Goal: Information Seeking & Learning: Learn about a topic

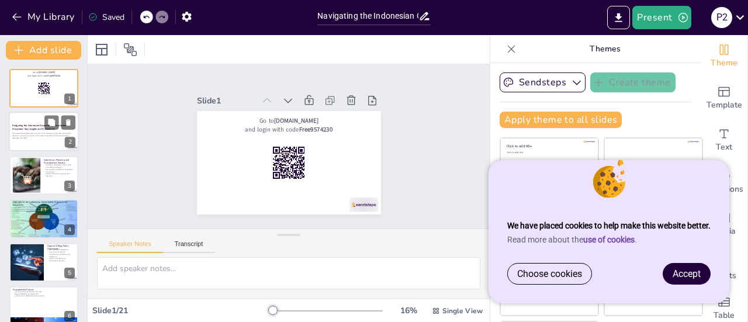
click at [51, 143] on div at bounding box center [44, 132] width 70 height 40
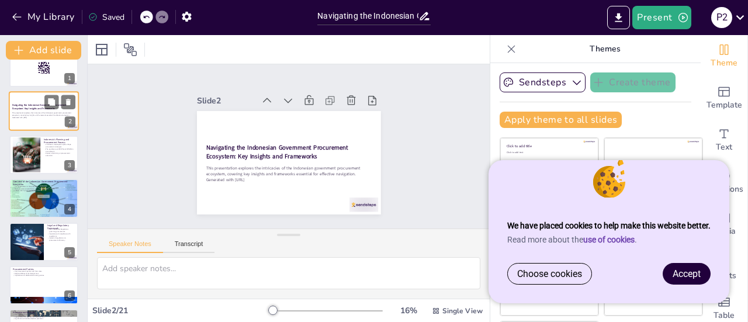
scroll to position [23, 0]
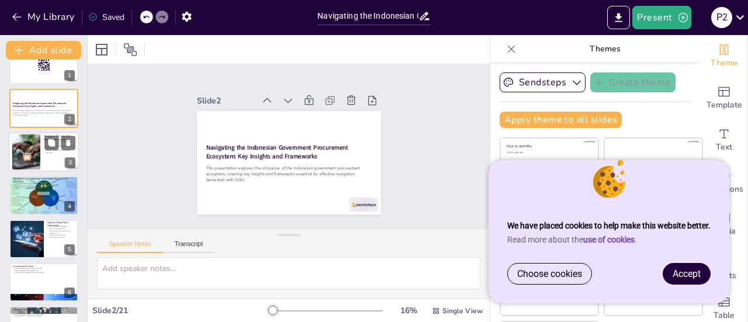
click at [59, 158] on div at bounding box center [44, 152] width 70 height 40
checkbox input "true"
type textarea "Indonesia's long-term and medium-term development plans, namely RPJPN and RPJMN…"
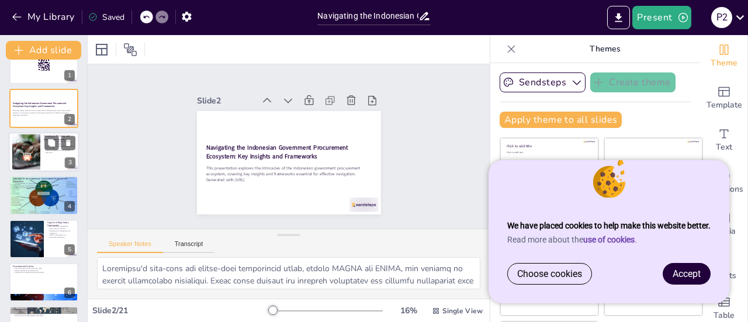
scroll to position [0, 0]
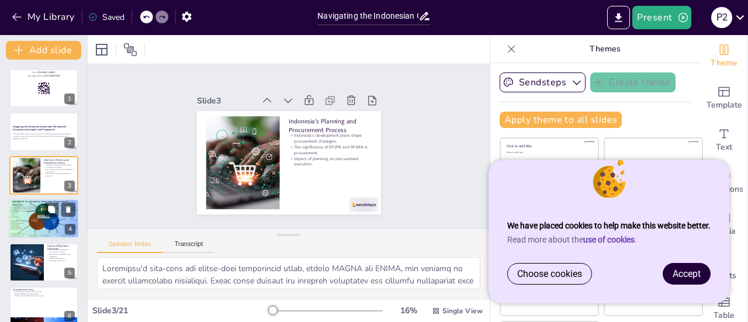
click at [32, 224] on div at bounding box center [44, 218] width 70 height 47
checkbox input "true"
type textarea "The Indonesian government procurement ecosystem involves various key stakeholde…"
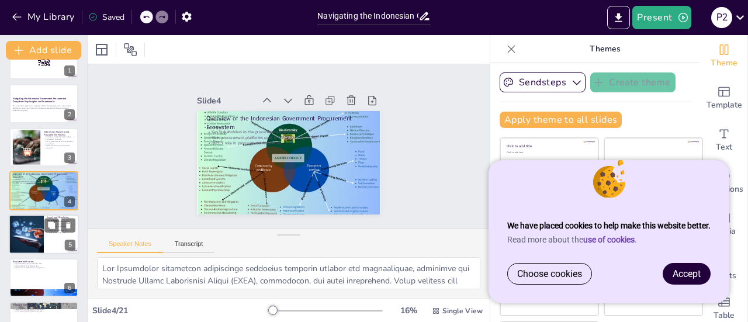
click at [36, 242] on div at bounding box center [26, 234] width 70 height 40
checkbox input "true"
type textarea "The legal and regulatory framework governing Indonesian procurement is anchored…"
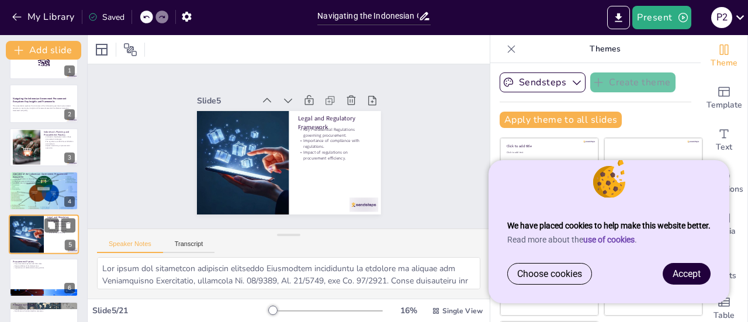
scroll to position [71, 0]
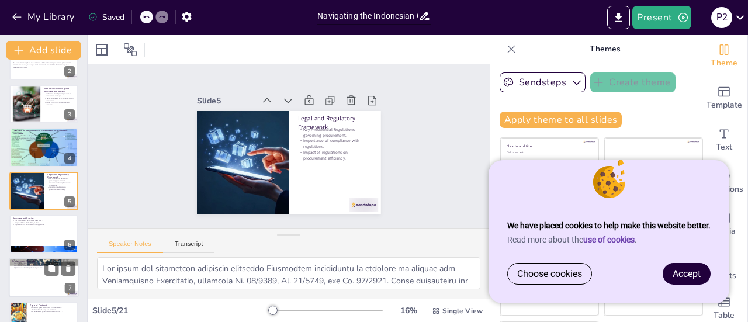
click at [37, 260] on p "Procurement Methods" at bounding box center [43, 261] width 63 height 4
checkbox input "true"
type textarea "Various procurement methods, including e-purchasing, direct procurement, and te…"
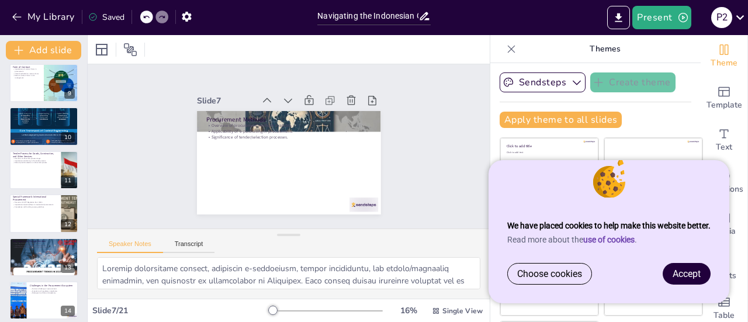
scroll to position [255, 0]
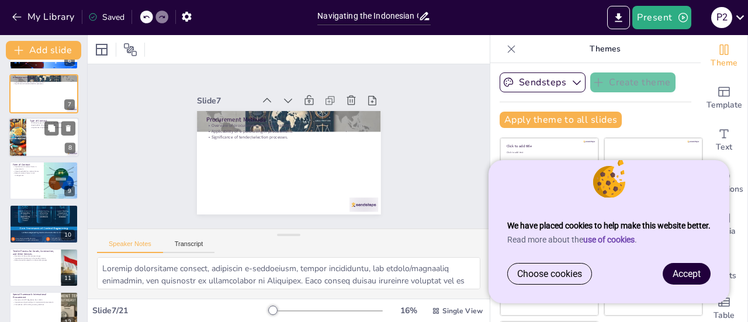
click at [43, 150] on div at bounding box center [44, 137] width 70 height 40
checkbox input "true"
type textarea "Understanding the different types of contracts, such as lump sum, unit price, a…"
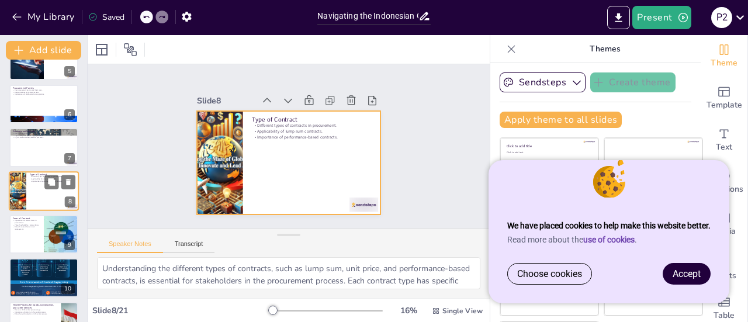
click at [35, 196] on div at bounding box center [44, 191] width 70 height 40
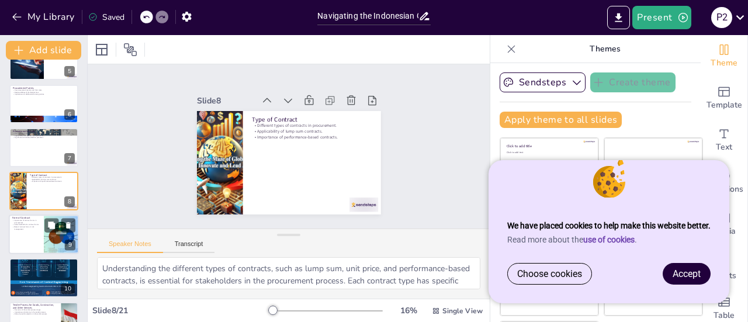
click at [29, 241] on div at bounding box center [44, 234] width 70 height 40
checkbox input "true"
type textarea "The form of contract is crucial in procurement as it ensures appropriate docume…"
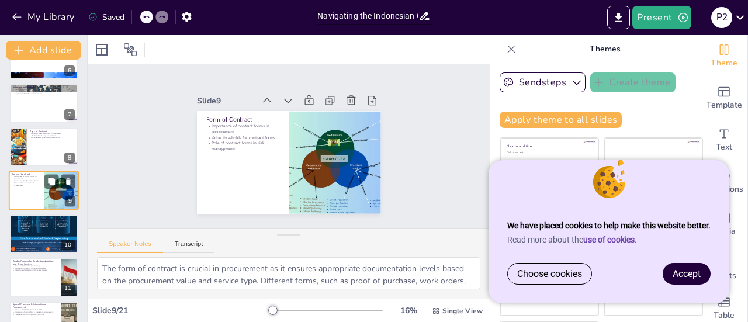
scroll to position [342, 0]
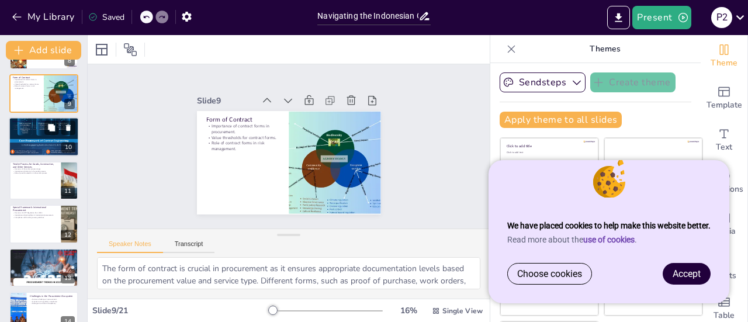
click at [46, 144] on div at bounding box center [44, 137] width 70 height 194
checkbox input "true"
type textarea "The selection process for a consultancy service vendor involves several critica…"
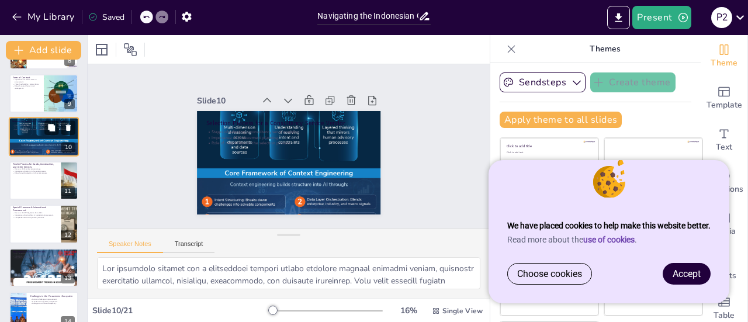
scroll to position [289, 0]
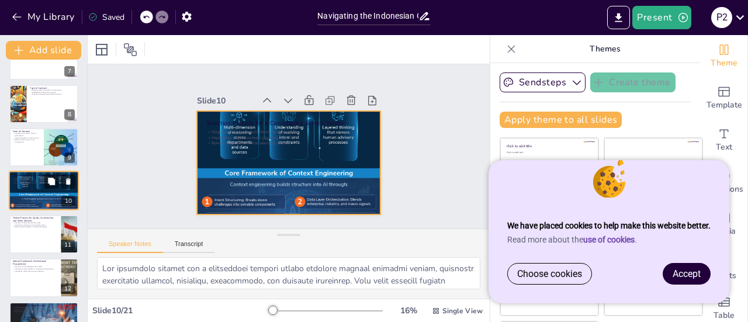
click at [42, 172] on div at bounding box center [44, 190] width 70 height 194
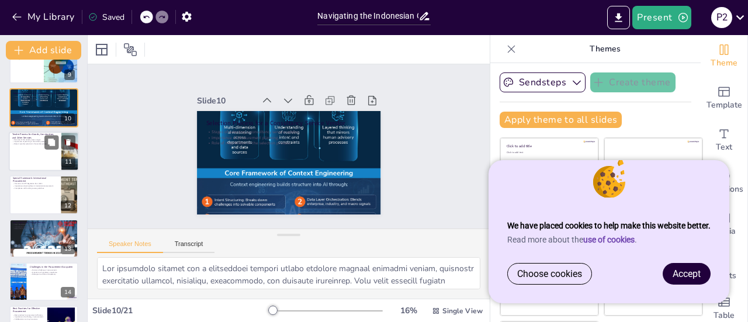
click at [43, 165] on div at bounding box center [44, 151] width 70 height 40
checkbox input "true"
type textarea "The tender process for goods, construction, and other services consists of seve…"
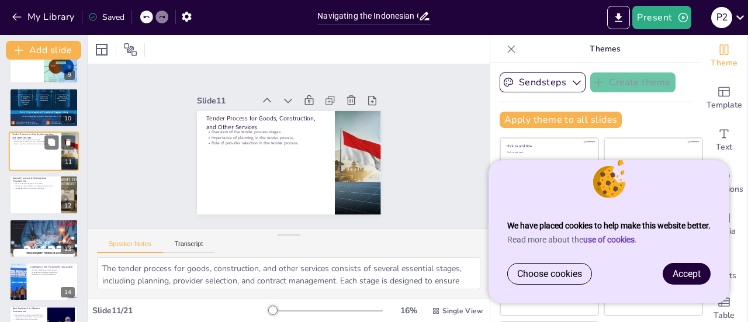
scroll to position [332, 0]
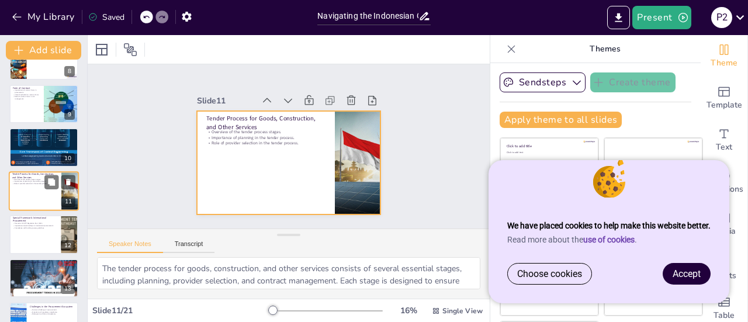
click at [47, 198] on div at bounding box center [44, 191] width 70 height 40
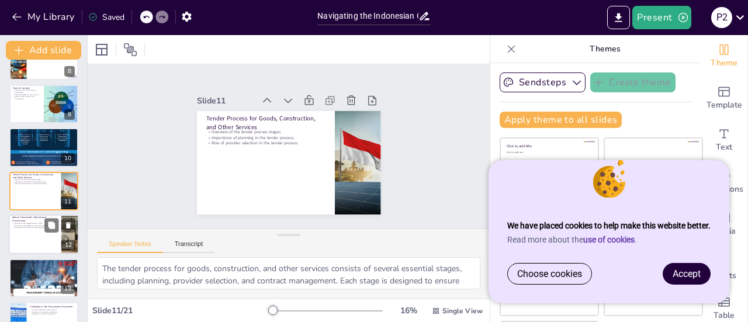
click at [47, 235] on div at bounding box center [44, 234] width 70 height 40
checkbox input "true"
type textarea "LKPP Regulation No. 1/2022 establishes the framework for international procurem…"
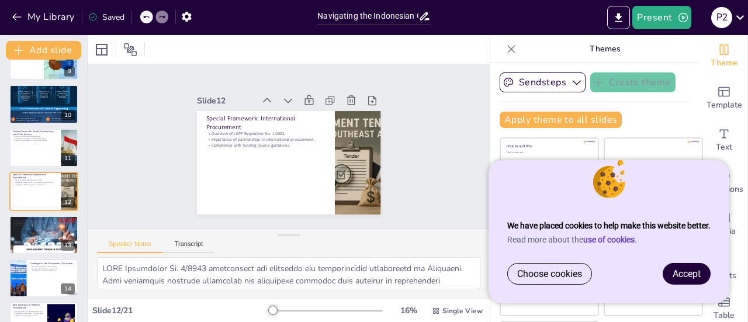
scroll to position [664, 0]
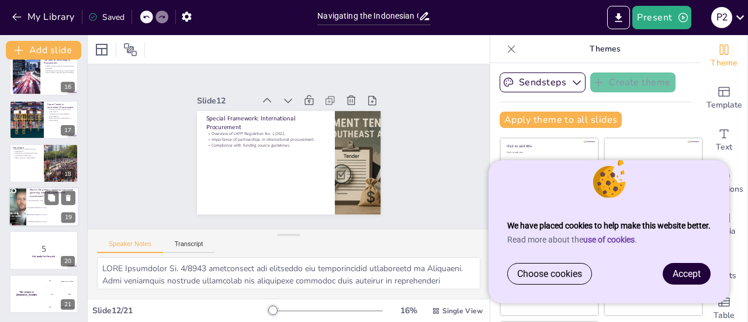
click at [37, 207] on li "Presidential Regulation No. 12/2021" at bounding box center [52, 207] width 53 height 7
checkbox input "true"
type textarea "The correct answer is Presidential Regulation No. 46/2025, which is discussed i…"
checkbox input "true"
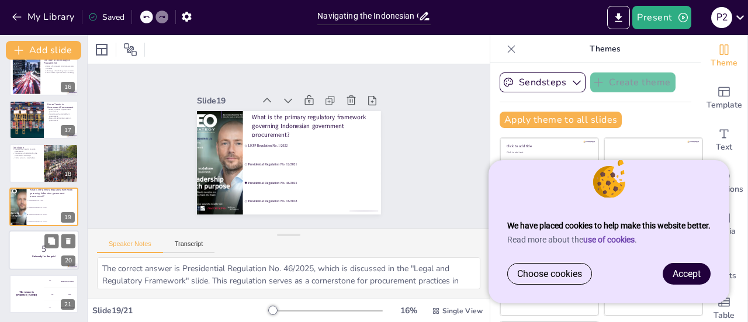
checkbox input "true"
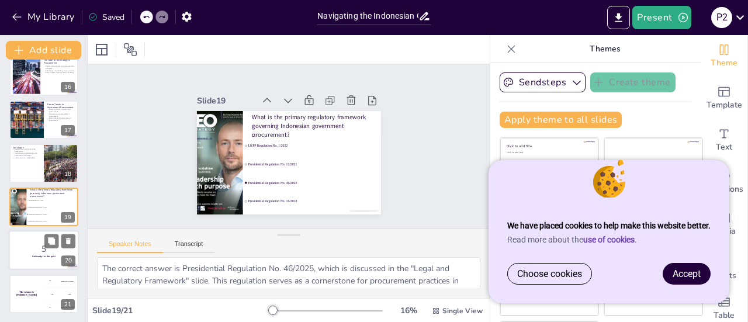
checkbox input "true"
click at [39, 246] on p "5" at bounding box center [43, 248] width 63 height 13
checkbox input "true"
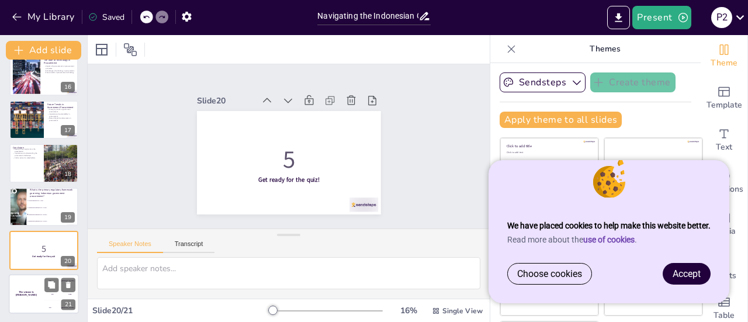
click at [36, 291] on h4 "The winner is [PERSON_NAME]" at bounding box center [26, 293] width 35 height 6
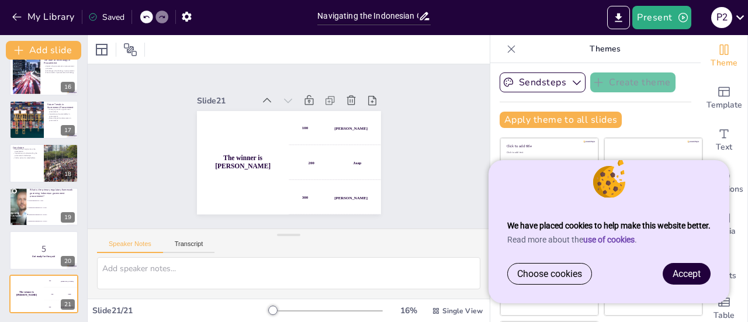
scroll to position [0, 0]
checkbox input "true"
